Goal: Check status: Check status

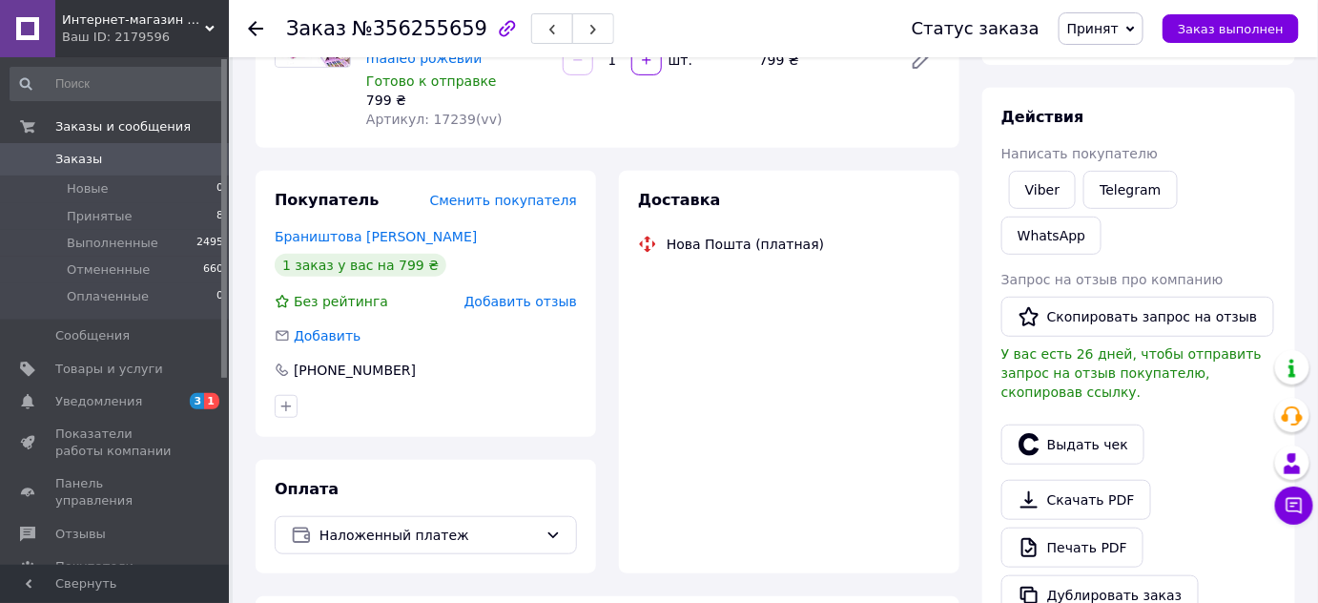
scroll to position [269, 0]
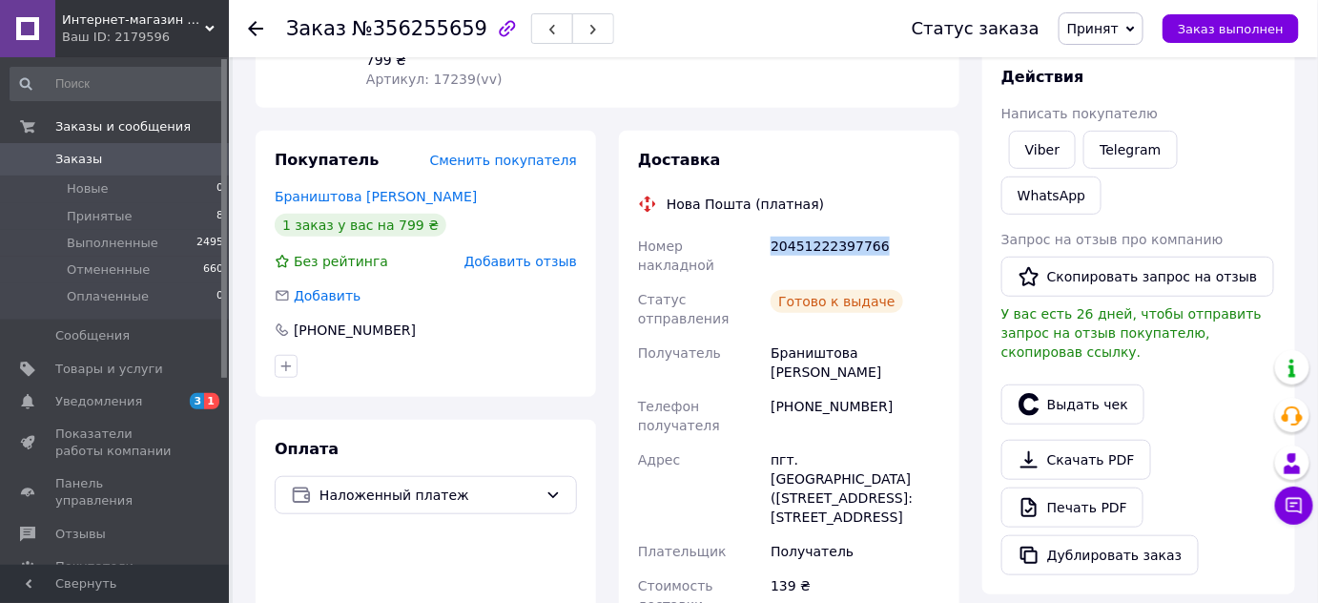
drag, startPoint x: 902, startPoint y: 232, endPoint x: 774, endPoint y: 226, distance: 128.9
click at [774, 229] on div "20451222397766" at bounding box center [855, 255] width 177 height 53
copy div "20451222397766"
click at [122, 218] on span "Принятые" at bounding box center [100, 216] width 66 height 17
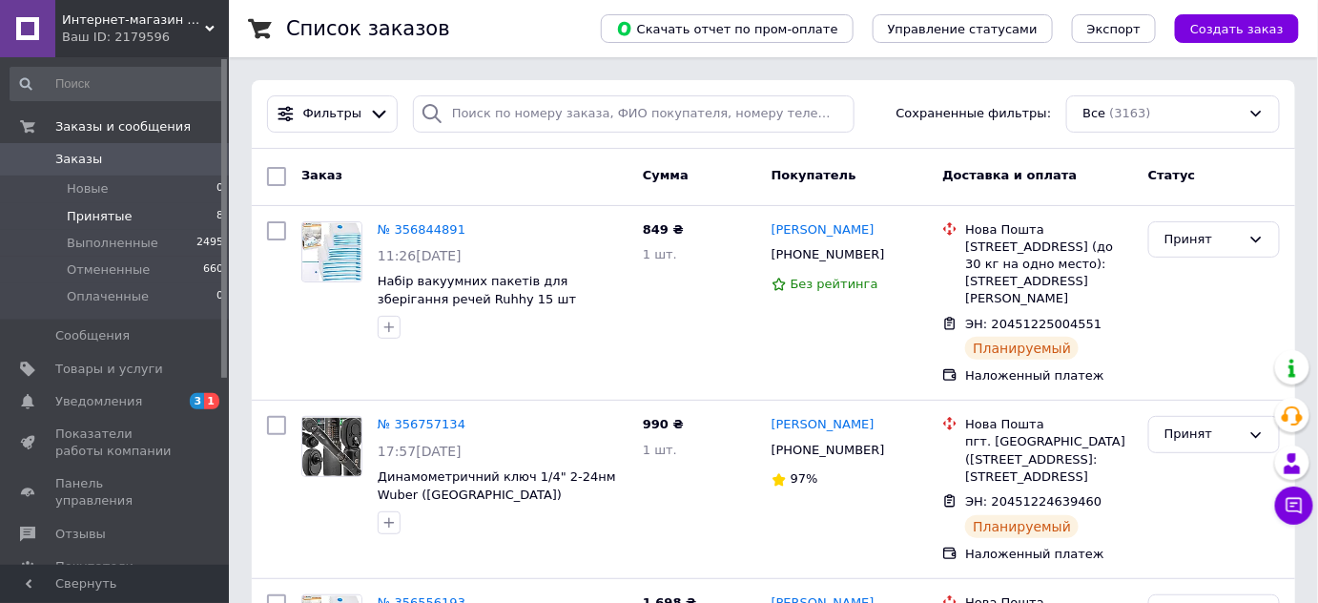
click at [122, 218] on span "Принятые" at bounding box center [100, 216] width 66 height 17
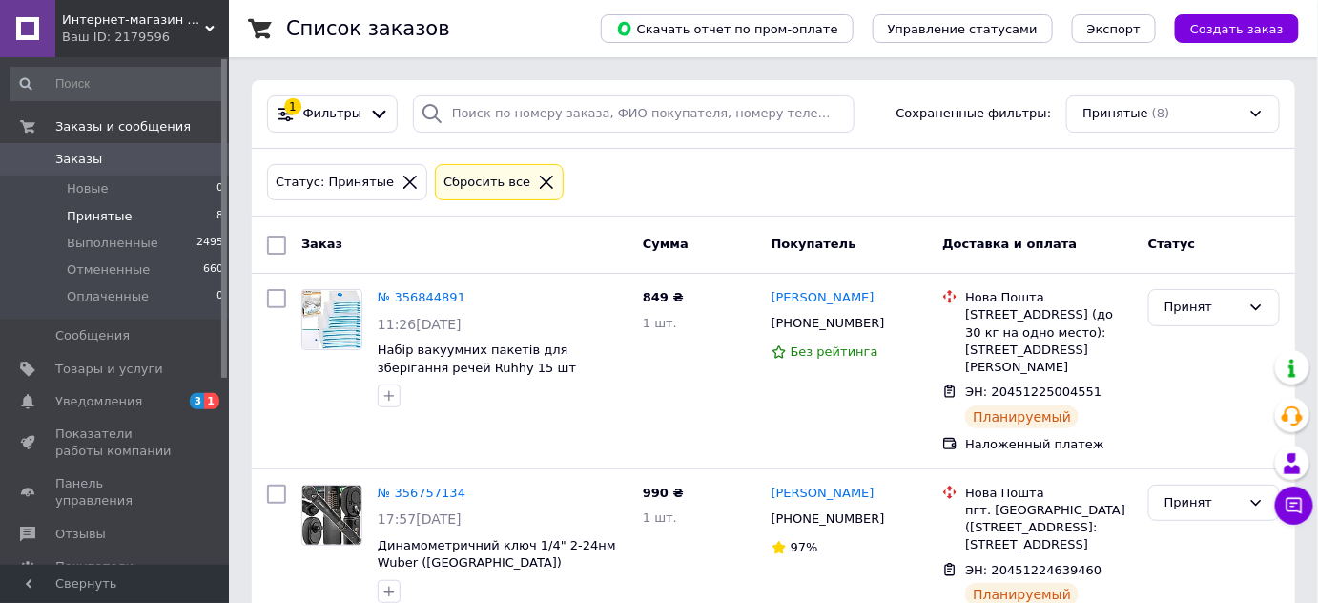
click at [122, 218] on span "Принятые" at bounding box center [100, 216] width 66 height 17
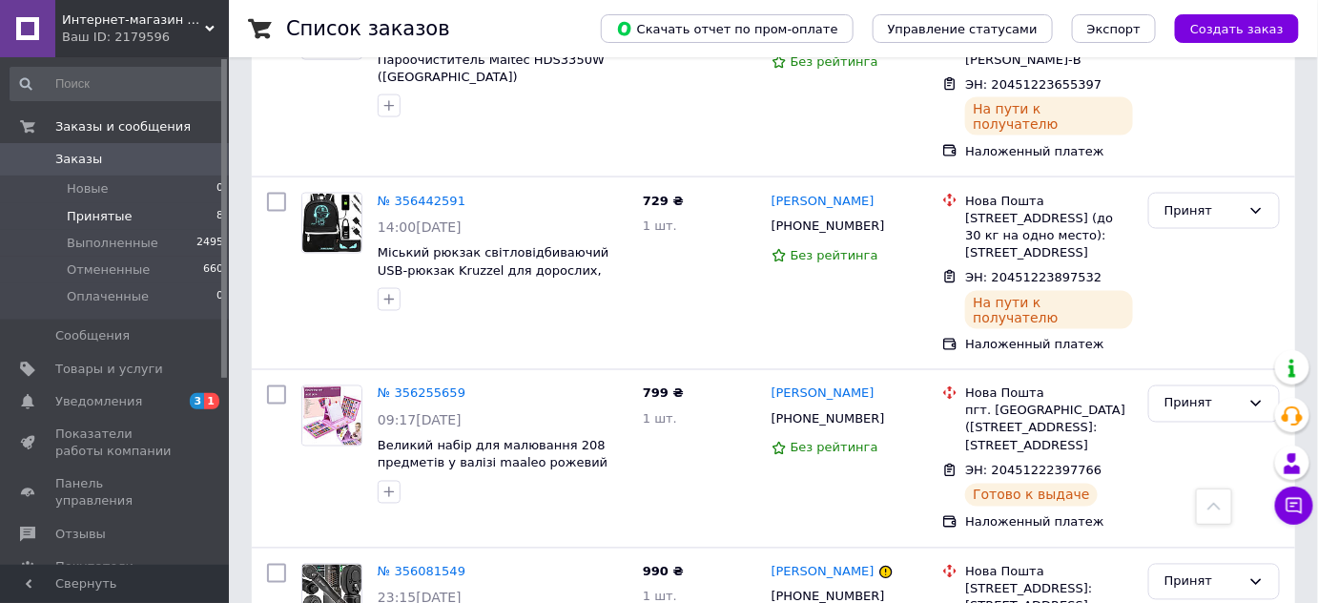
scroll to position [974, 0]
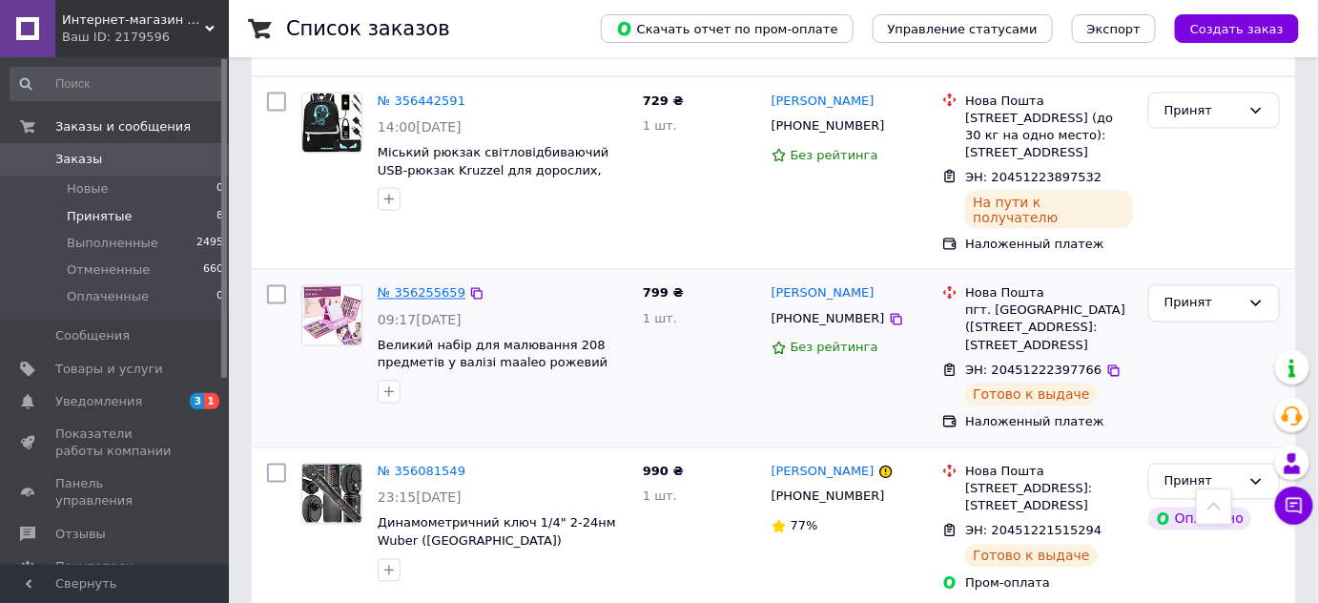
click at [442, 286] on link "№ 356255659" at bounding box center [422, 293] width 88 height 14
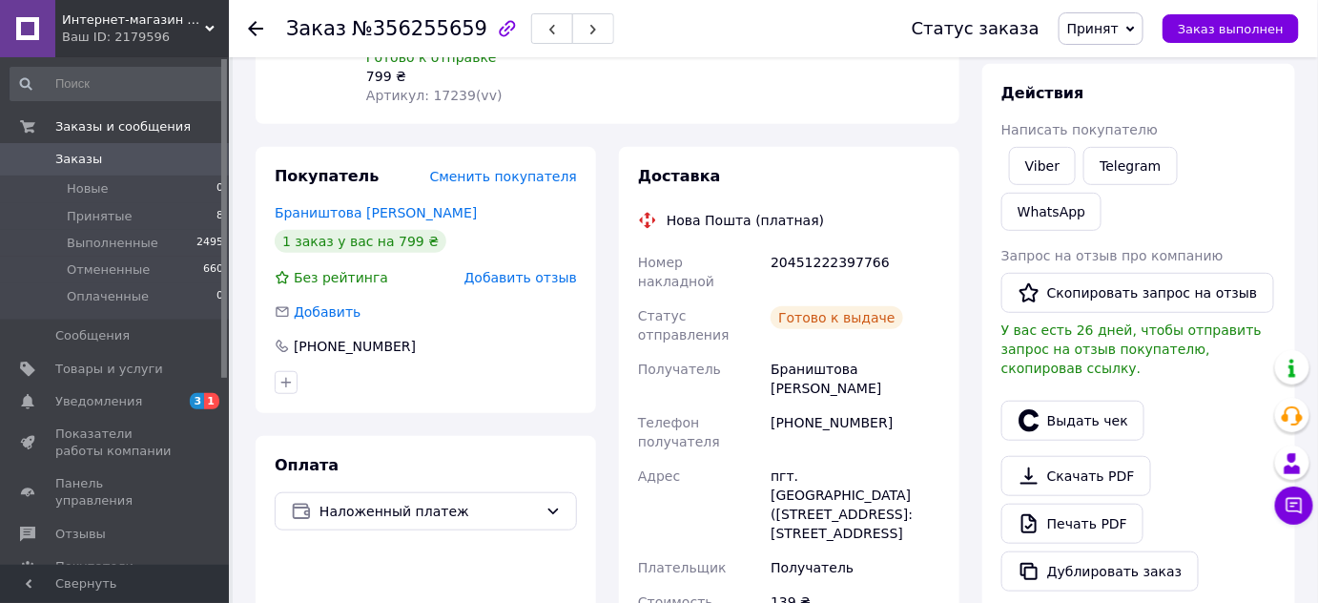
scroll to position [167, 0]
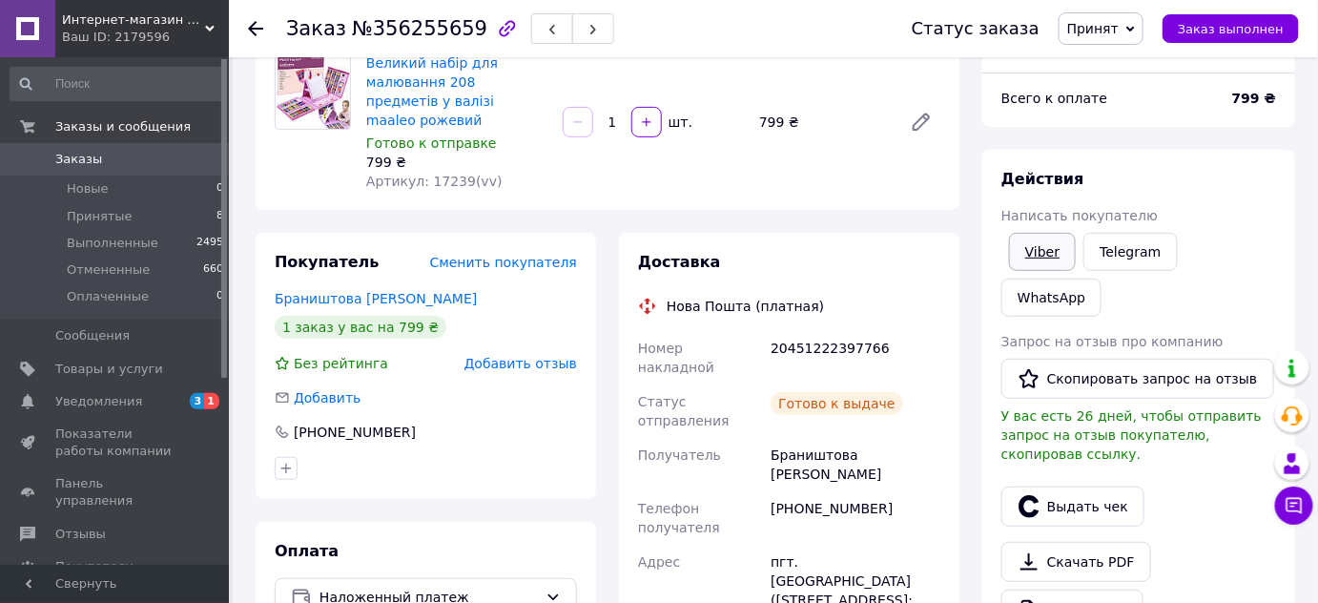
click at [1046, 246] on link "Viber" at bounding box center [1042, 252] width 67 height 38
click at [86, 220] on span "Принятые" at bounding box center [100, 216] width 66 height 17
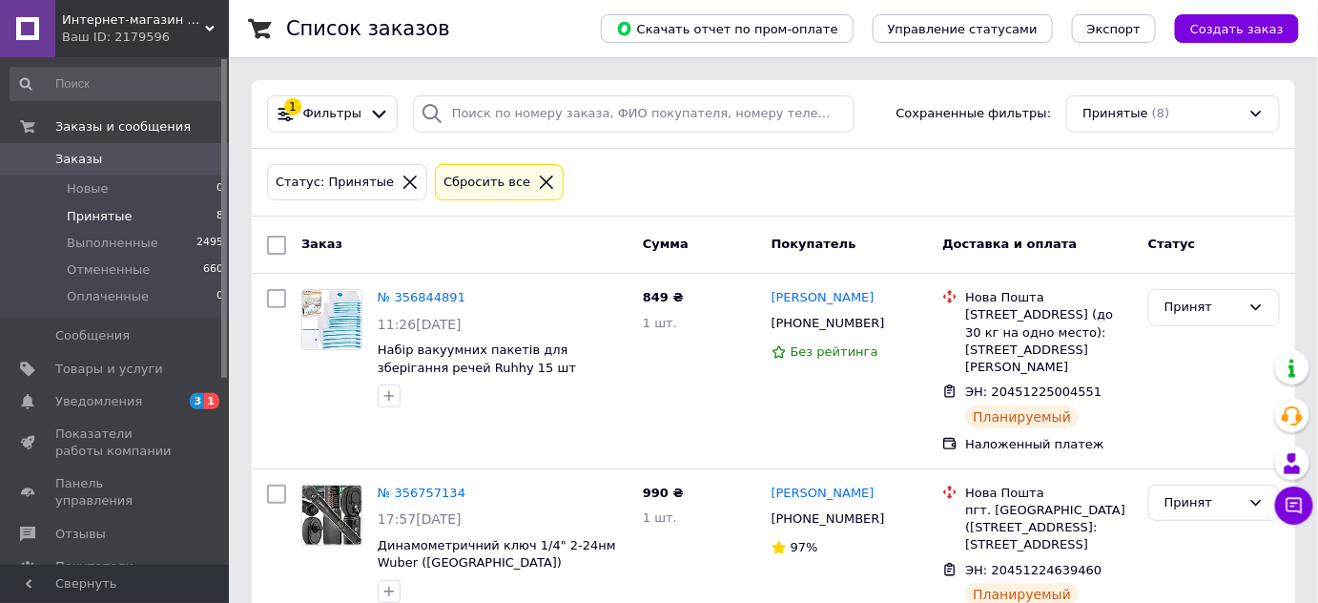
click at [86, 220] on span "Принятые" at bounding box center [100, 216] width 66 height 17
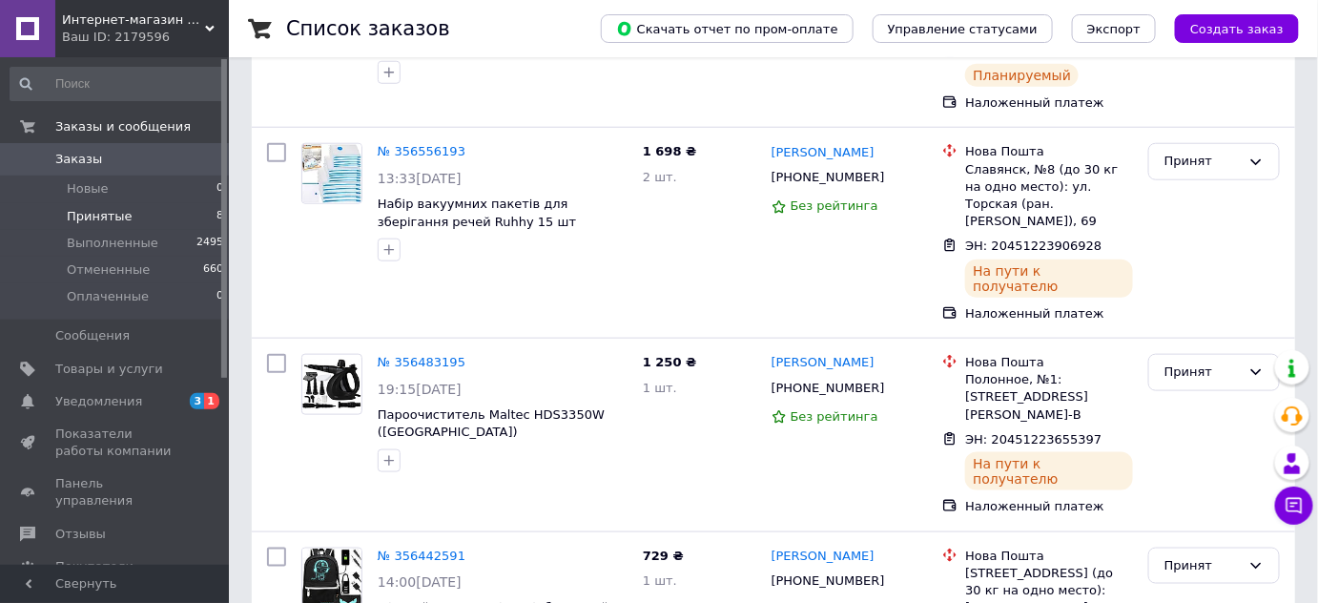
scroll to position [1085, 0]
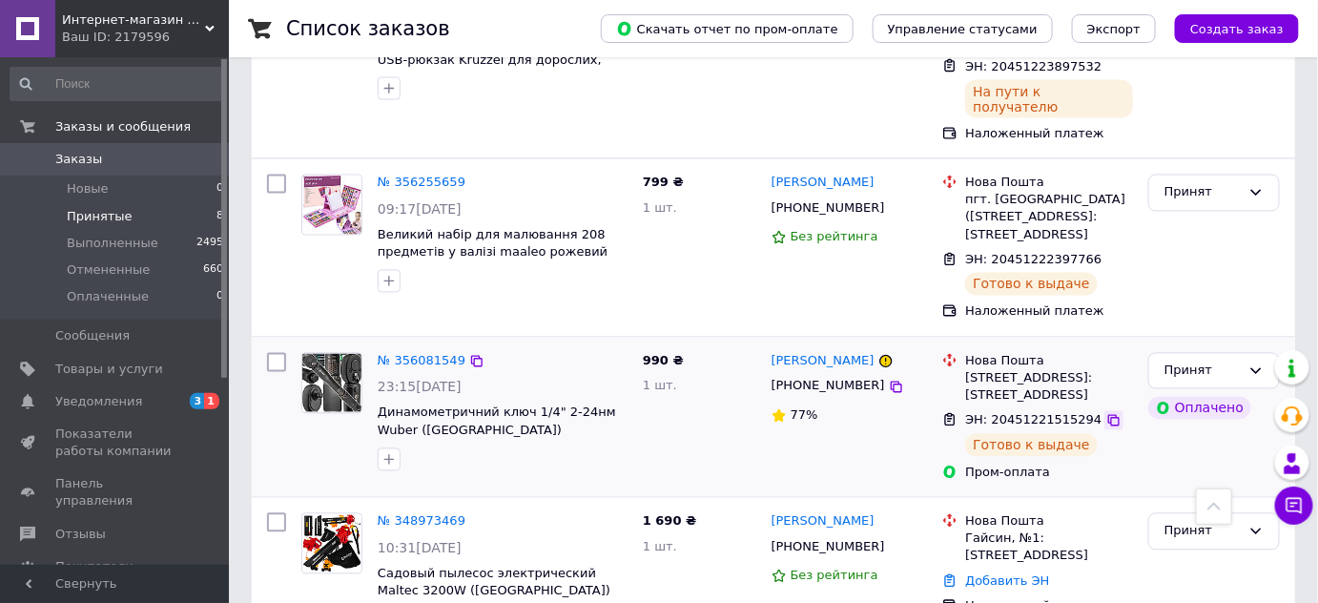
click at [1107, 413] on icon at bounding box center [1114, 420] width 15 height 15
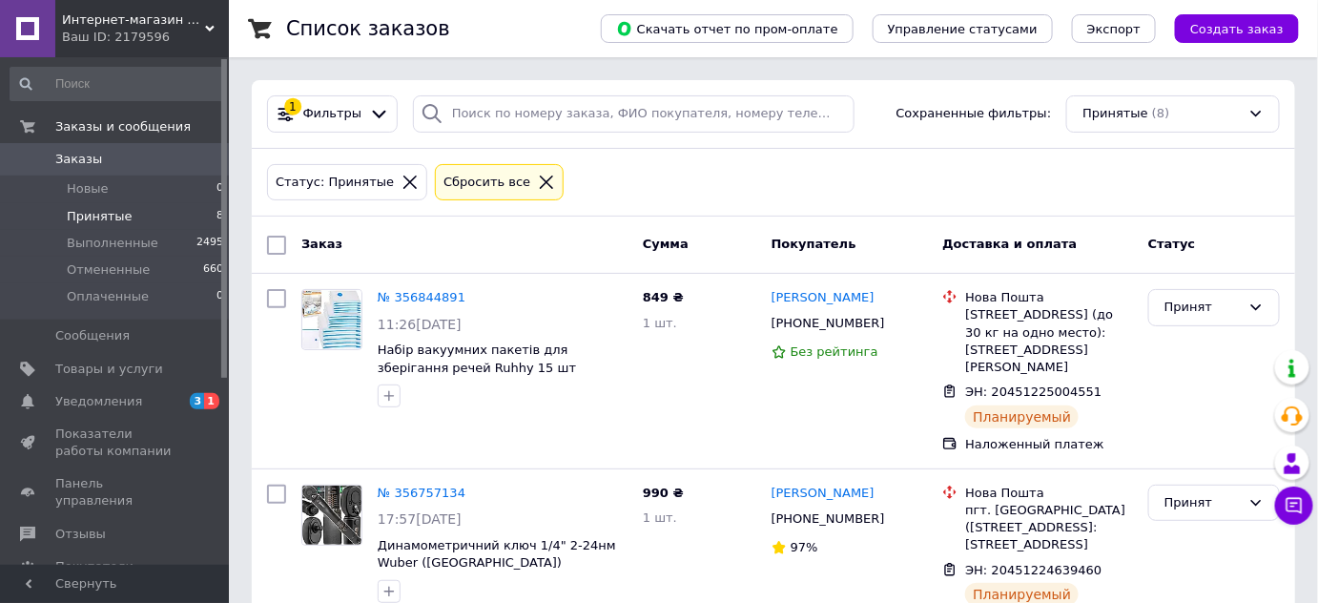
click at [94, 208] on span "Принятые" at bounding box center [100, 216] width 66 height 17
click at [112, 412] on link "Уведомления 3 1" at bounding box center [117, 401] width 235 height 32
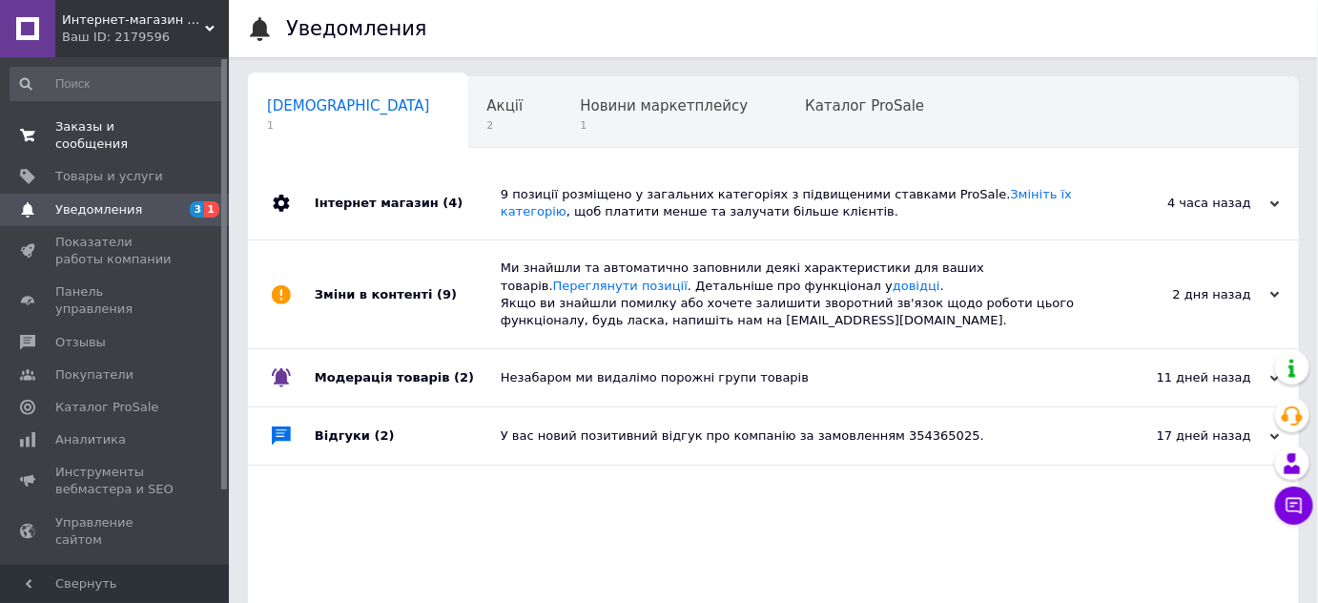
click at [134, 132] on span "Заказы и сообщения" at bounding box center [115, 135] width 121 height 34
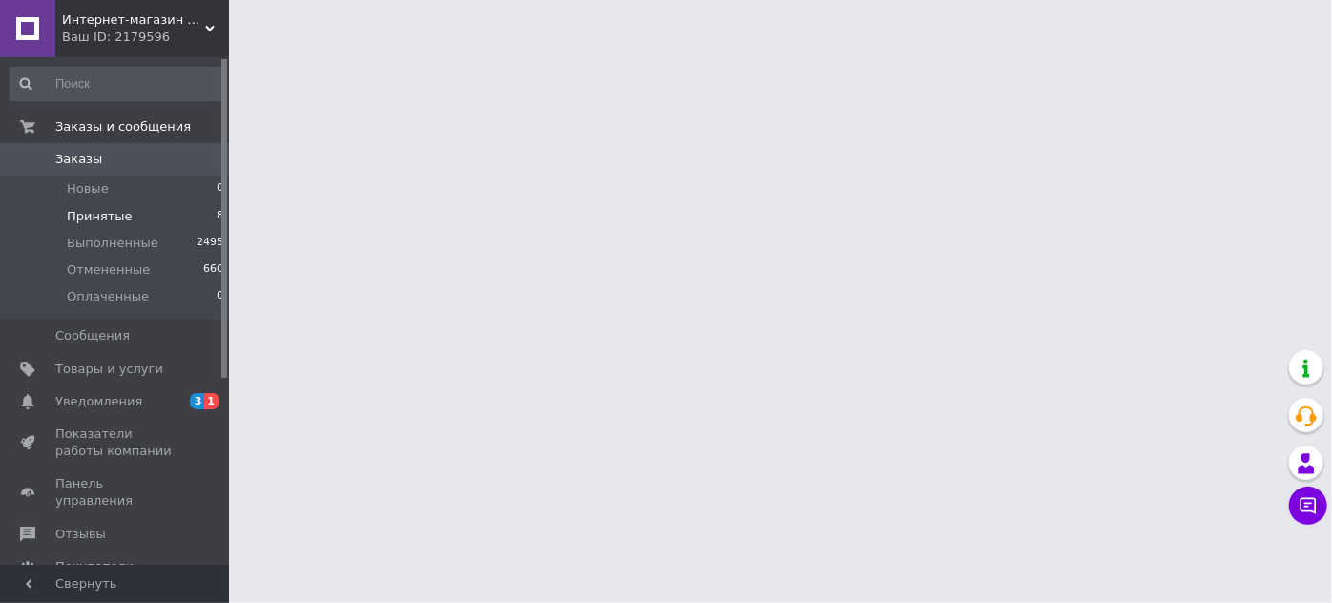
click at [108, 222] on span "Принятые" at bounding box center [100, 216] width 66 height 17
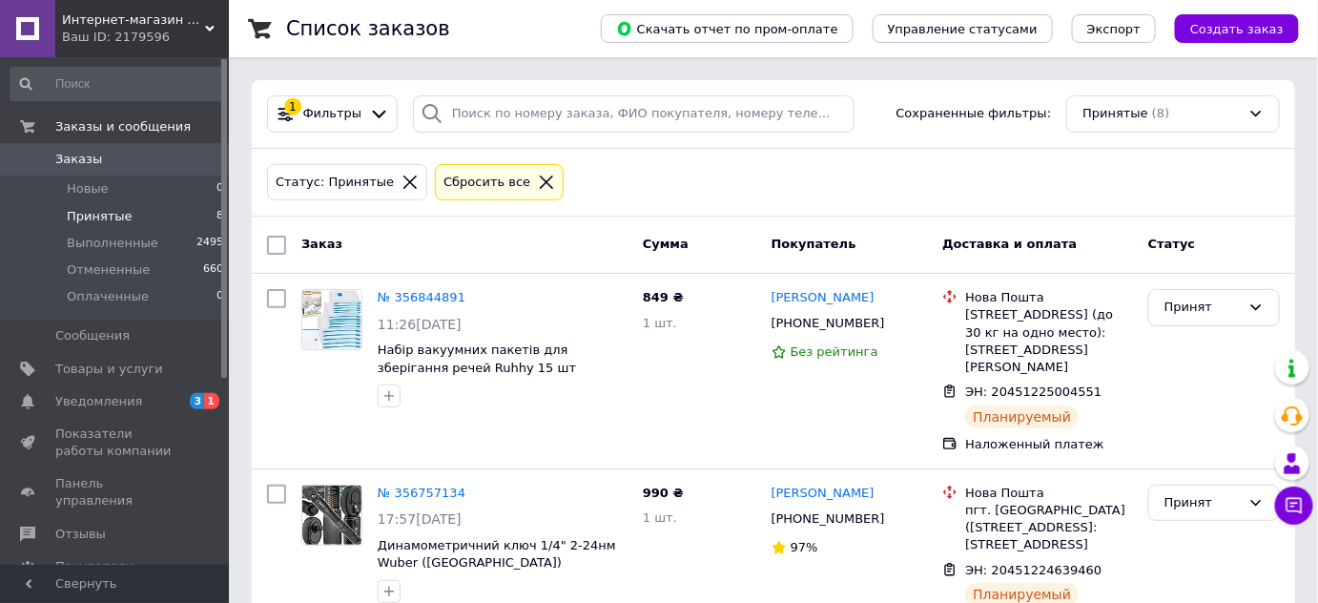
click at [108, 222] on span "Принятые" at bounding box center [100, 216] width 66 height 17
click at [112, 218] on span "Принятые" at bounding box center [100, 216] width 66 height 17
click at [116, 402] on span "Уведомления" at bounding box center [98, 401] width 87 height 17
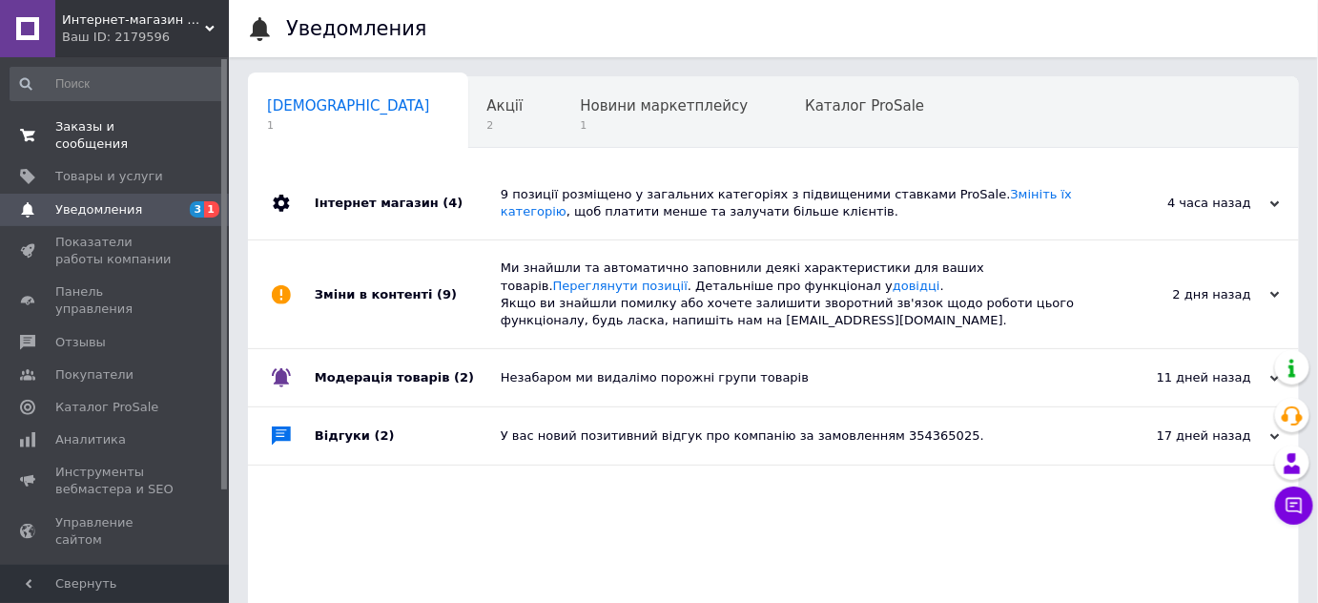
click at [176, 131] on span "0 0" at bounding box center [202, 135] width 52 height 34
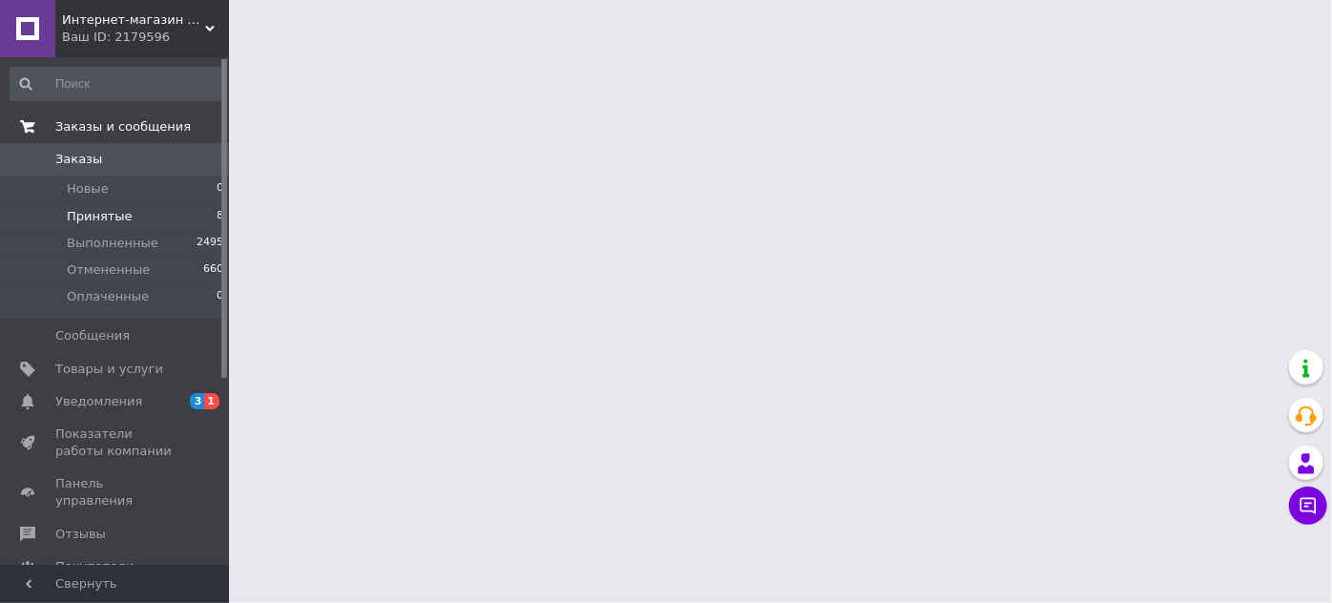
click at [114, 217] on span "Принятые" at bounding box center [100, 216] width 66 height 17
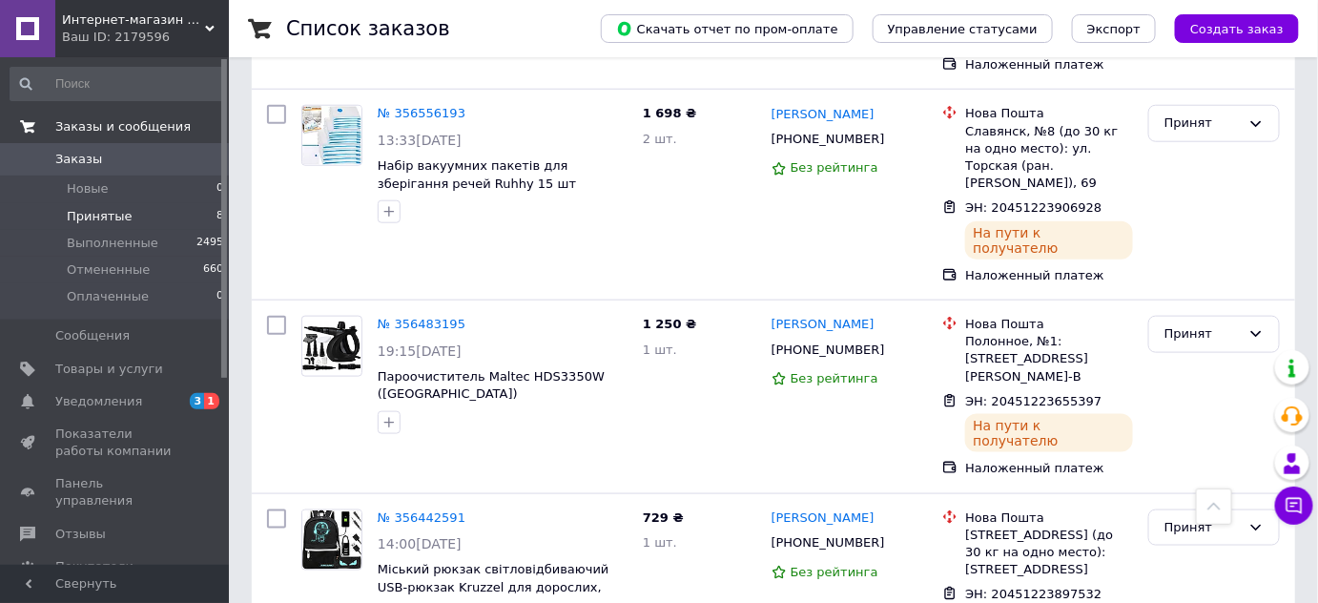
scroll to position [31, 0]
